Goal: Leave review/rating

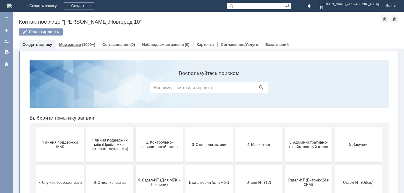
click at [89, 44] on div "(1000+)" at bounding box center [88, 44] width 13 height 4
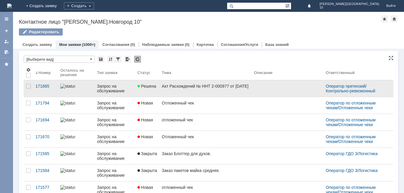
click at [178, 86] on div "Акт Расхождений № ННТ 2-000977 от [DATE]" at bounding box center [206, 86] width 88 height 5
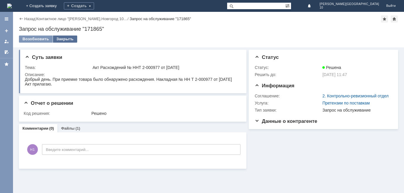
drag, startPoint x: 63, startPoint y: 41, endPoint x: 86, endPoint y: 41, distance: 22.8
click at [63, 41] on div "Закрыть" at bounding box center [65, 39] width 24 height 7
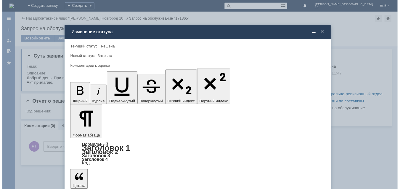
scroll to position [22, 0]
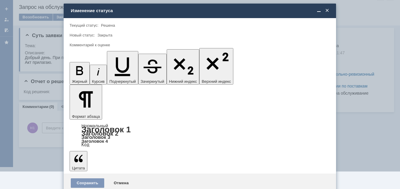
click at [102, 178] on div "5 - Отлично" at bounding box center [200, 175] width 260 height 9
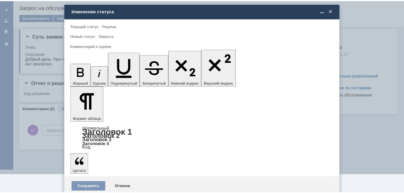
scroll to position [0, 0]
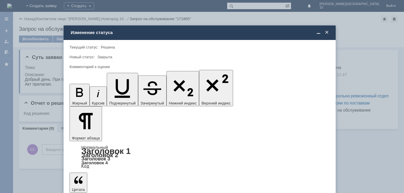
type input "5 - Отлично"
